Goal: Information Seeking & Learning: Learn about a topic

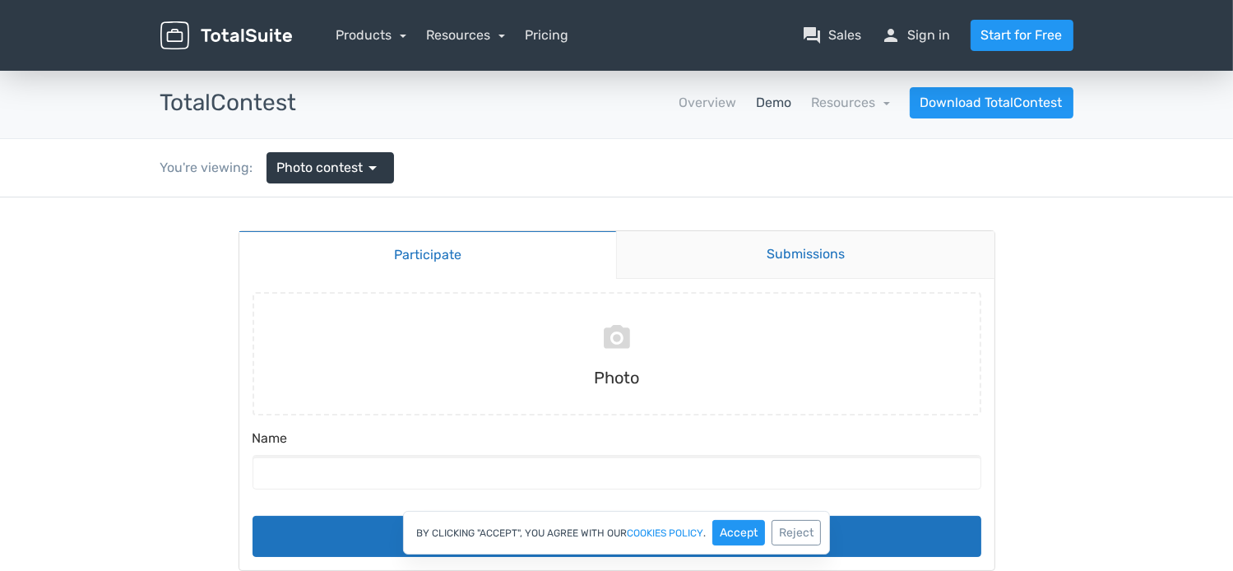
click at [800, 259] on link "Submissions" at bounding box center [805, 254] width 378 height 48
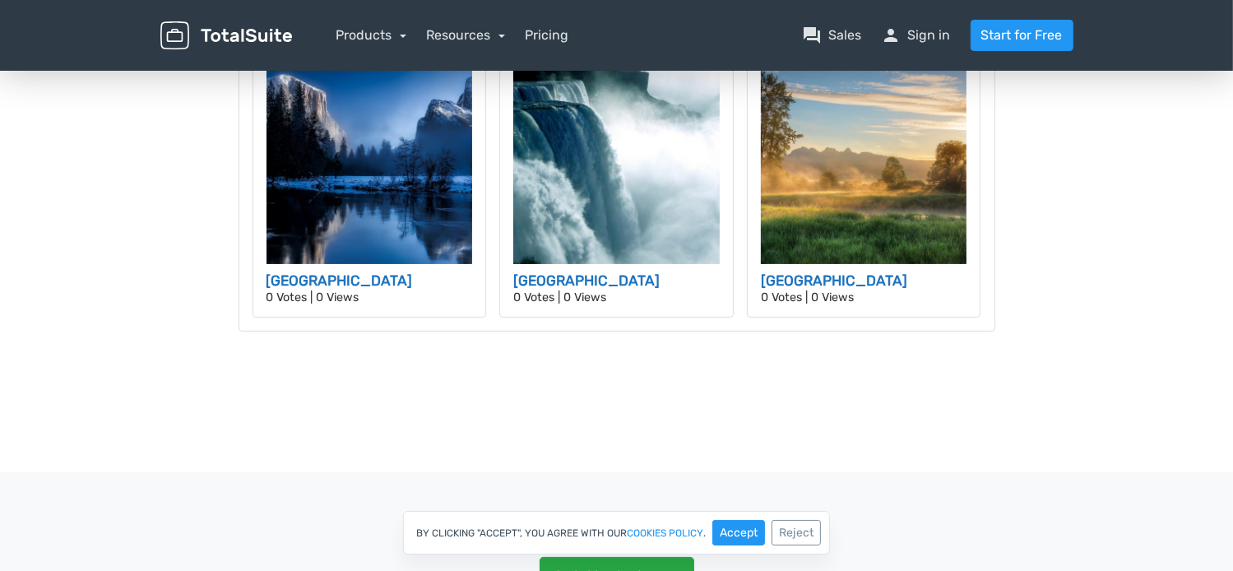
scroll to position [301, 0]
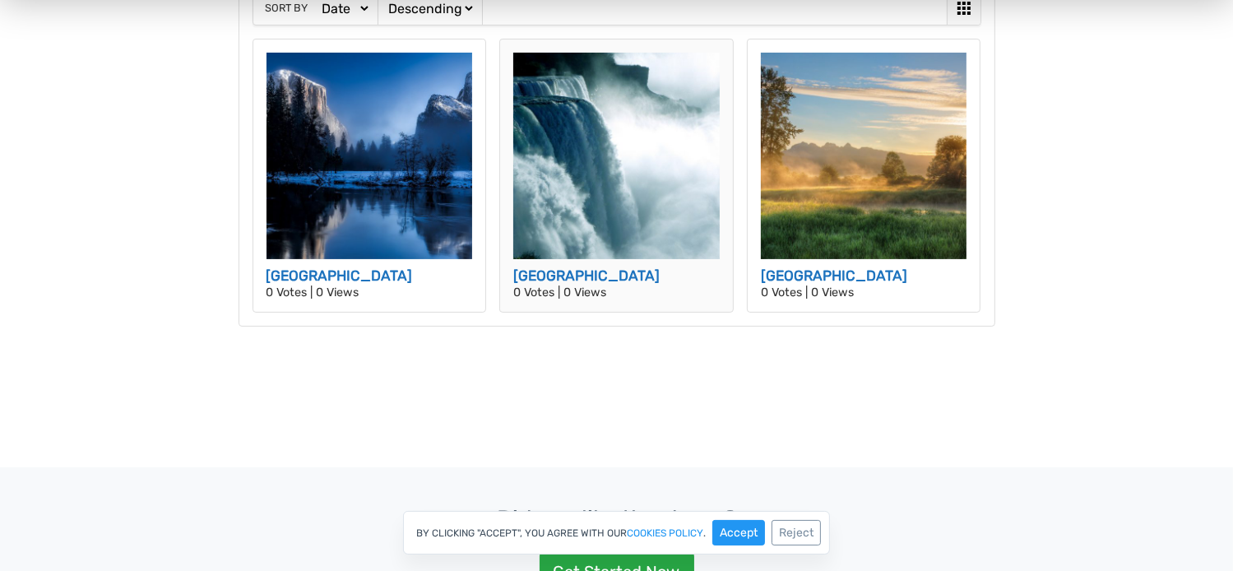
click at [602, 236] on img at bounding box center [616, 156] width 207 height 207
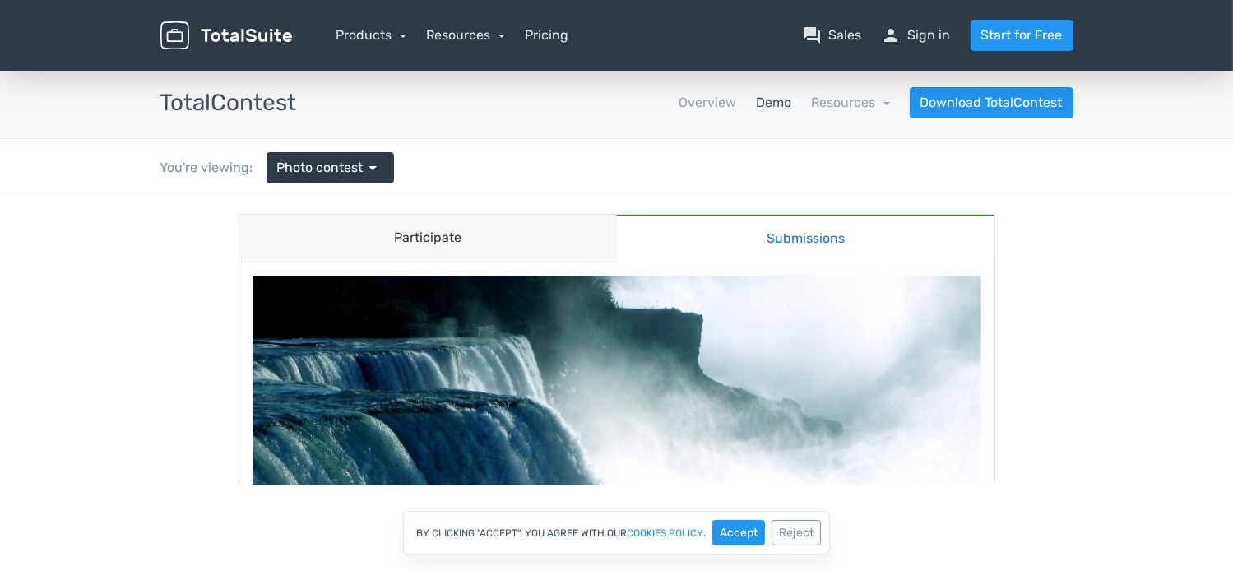
scroll to position [0, 0]
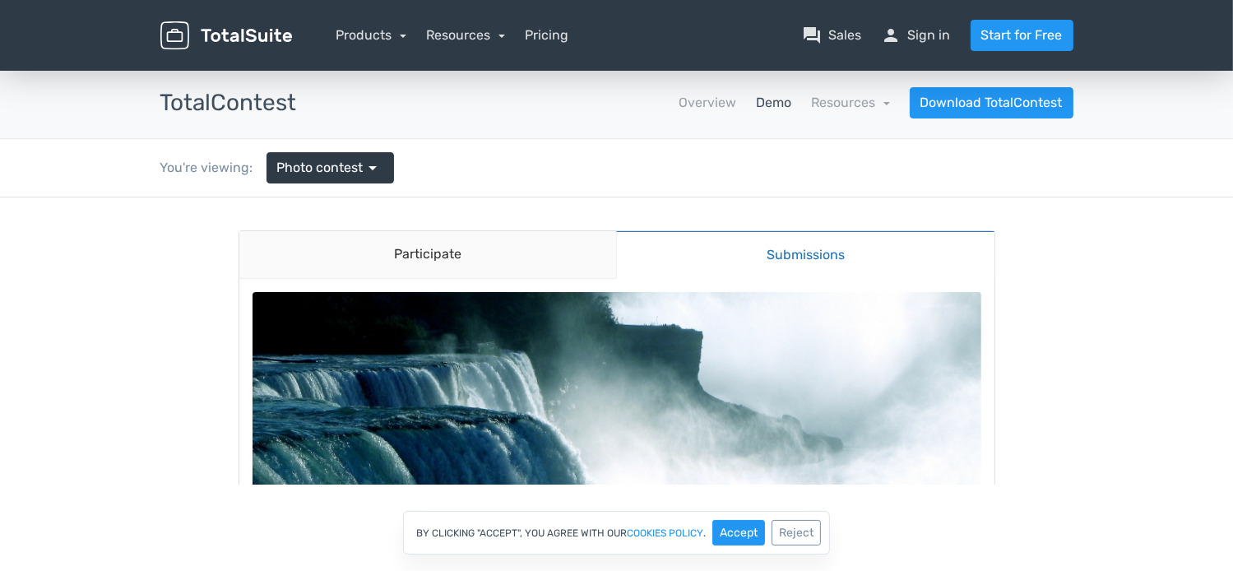
click at [607, 411] on img at bounding box center [617, 564] width 729 height 547
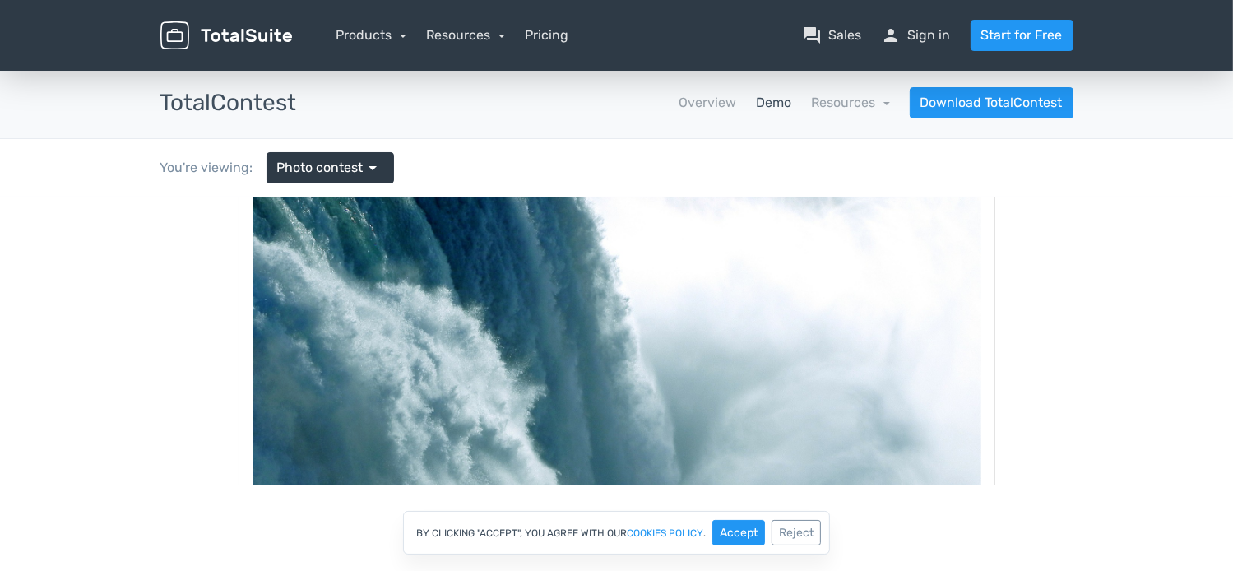
scroll to position [507, 0]
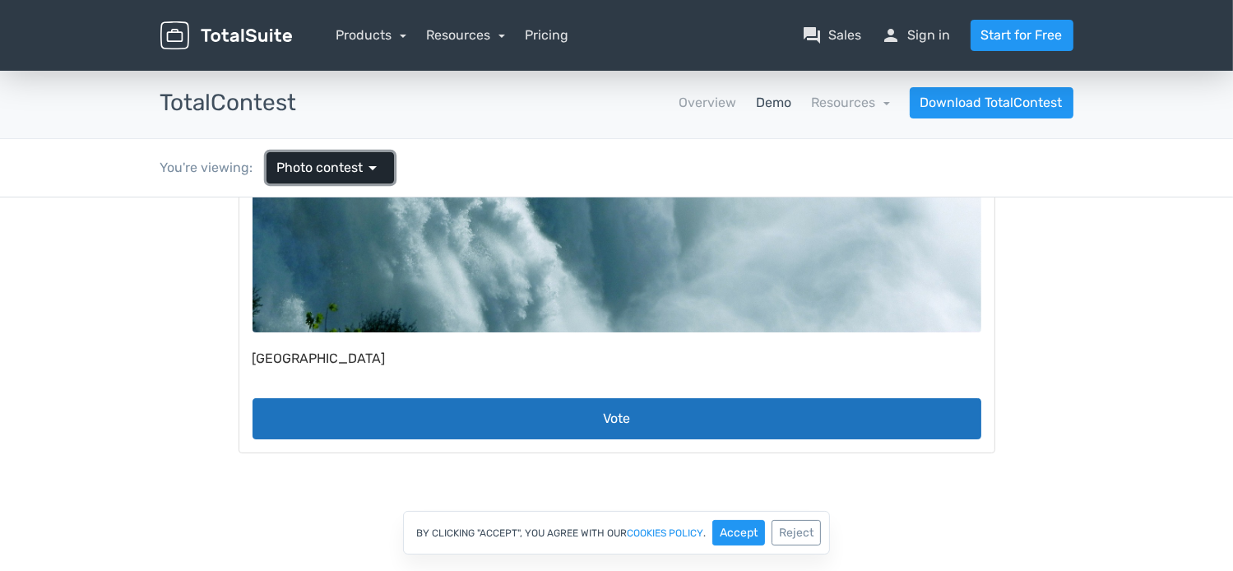
click at [374, 174] on span "arrow_drop_down" at bounding box center [374, 168] width 20 height 20
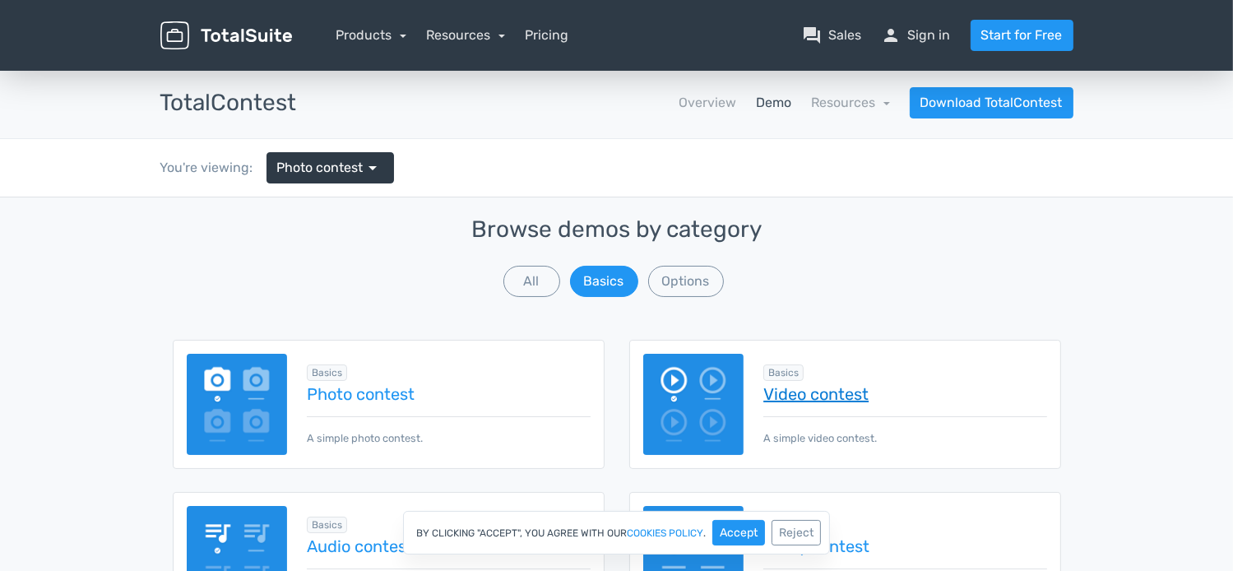
click at [789, 389] on link "Video contest" at bounding box center [905, 394] width 283 height 18
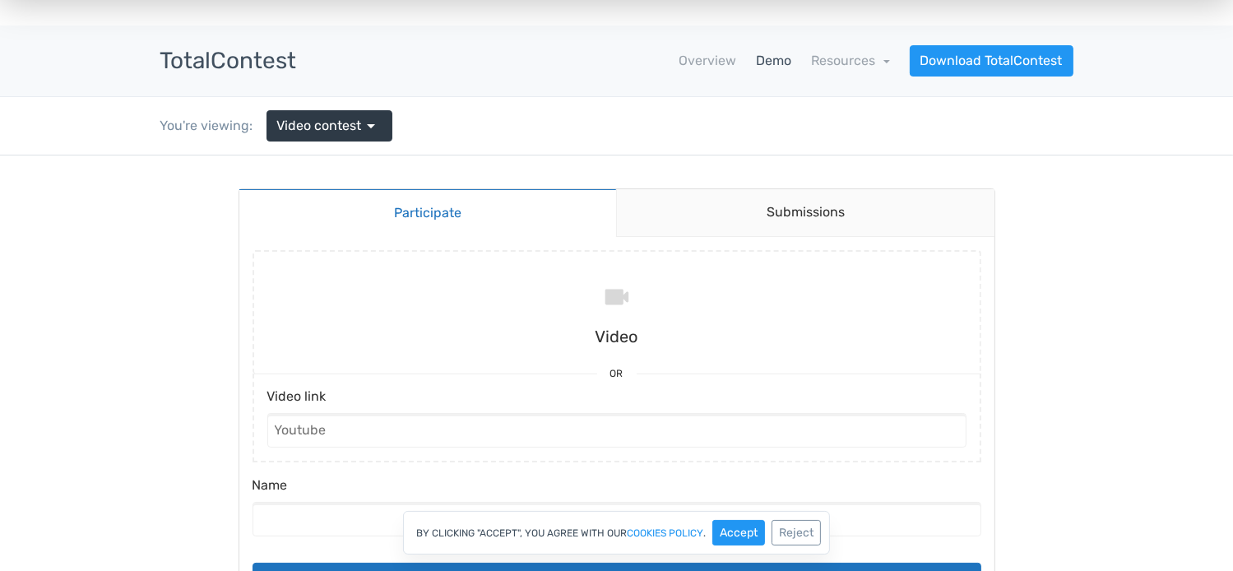
scroll to position [41, 0]
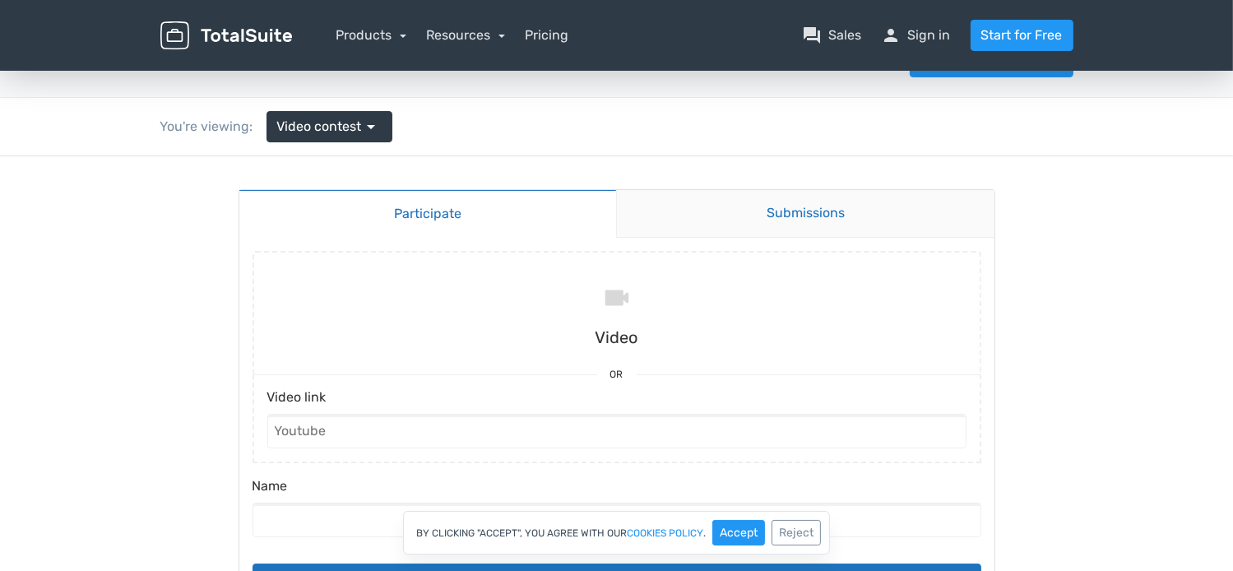
click at [849, 214] on link "Submissions" at bounding box center [805, 213] width 378 height 48
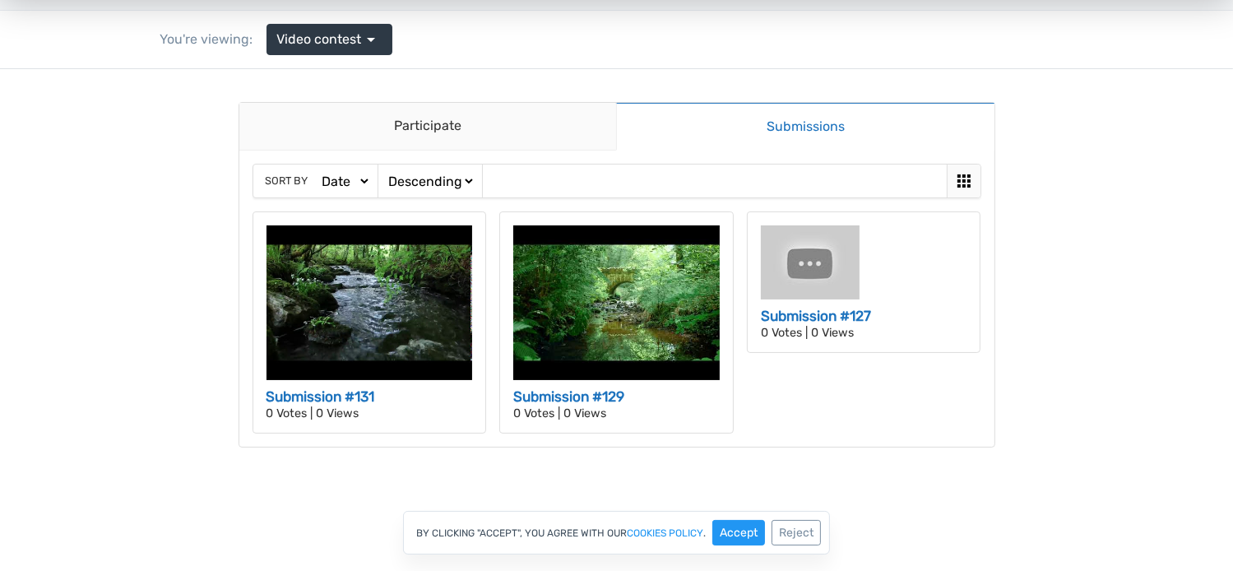
scroll to position [0, 0]
